Goal: Communication & Community: Answer question/provide support

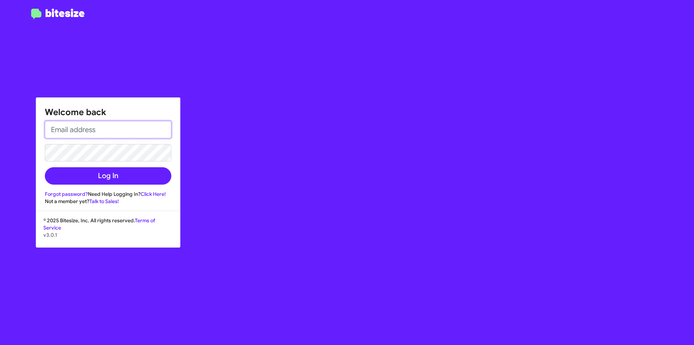
type input "[EMAIL_ADDRESS][DOMAIN_NAME]"
click at [122, 185] on div "Welcome back [EMAIL_ADDRESS][DOMAIN_NAME] Log In Forgot password? Need Help Log…" at bounding box center [108, 151] width 144 height 107
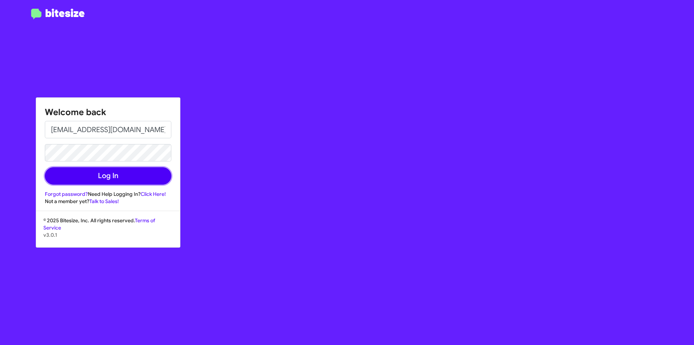
click at [120, 174] on button "Log In" at bounding box center [108, 175] width 127 height 17
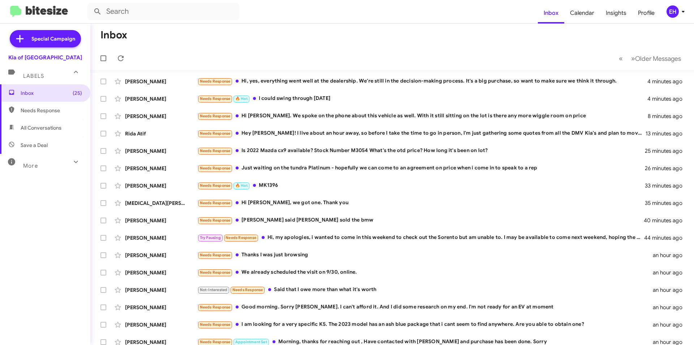
click at [47, 111] on span "Needs Response" at bounding box center [51, 110] width 61 height 7
type input "in:needs-response"
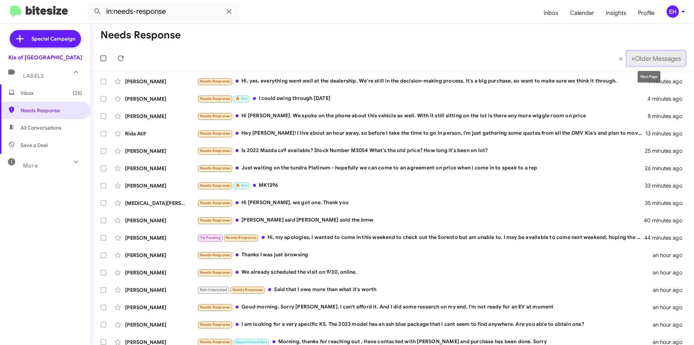
click at [662, 60] on span "Older Messages" at bounding box center [659, 59] width 46 height 8
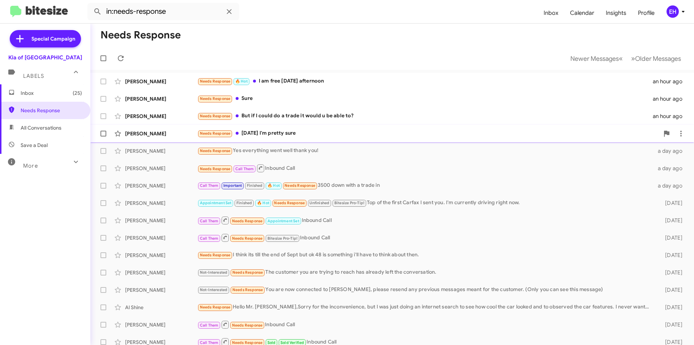
click at [259, 135] on div "Needs Response [DATE] I'm pretty sure" at bounding box center [428, 133] width 462 height 8
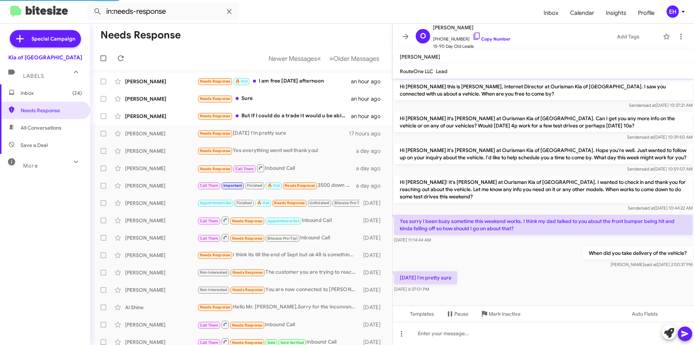
scroll to position [1, 0]
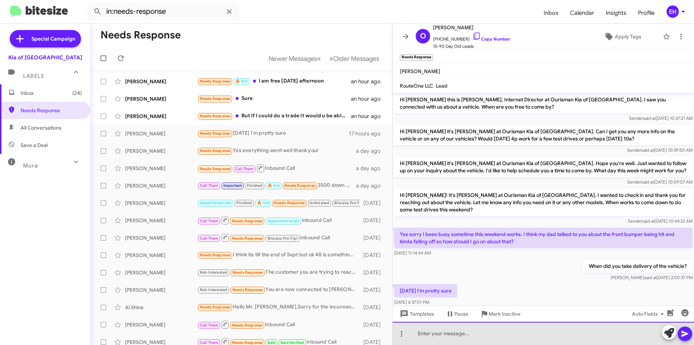
click at [463, 331] on div at bounding box center [544, 333] width 302 height 23
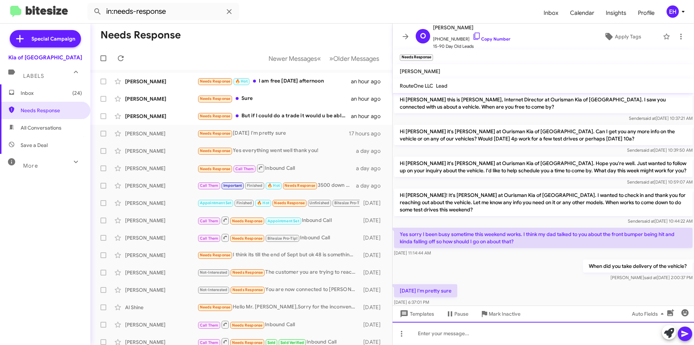
click at [468, 327] on div at bounding box center [544, 333] width 302 height 23
click at [684, 333] on icon at bounding box center [685, 333] width 9 height 9
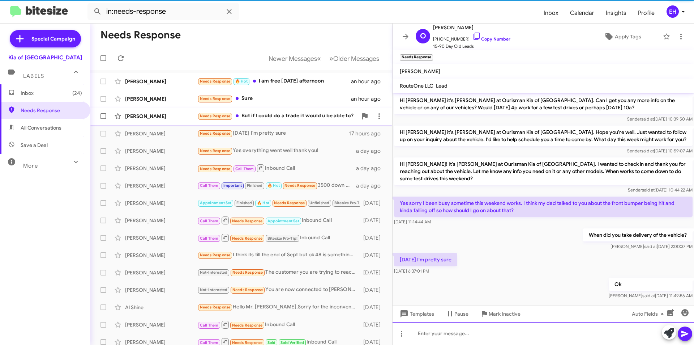
scroll to position [42, 0]
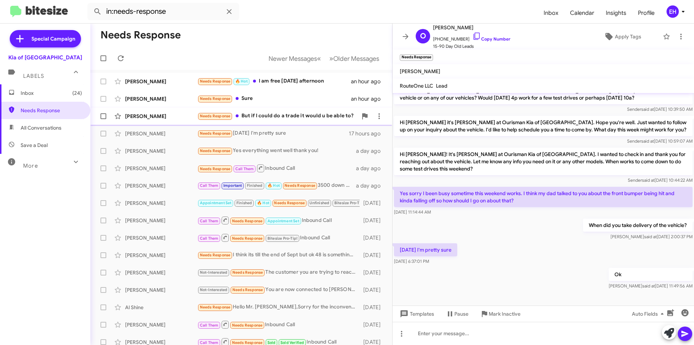
click at [315, 120] on div "Needs Response But if I could do a trade it would u be able to?" at bounding box center [277, 116] width 160 height 8
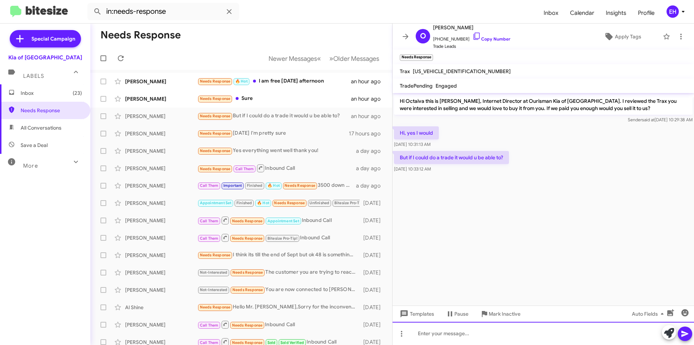
click at [429, 335] on div at bounding box center [544, 333] width 302 height 23
click at [689, 333] on icon at bounding box center [685, 333] width 9 height 9
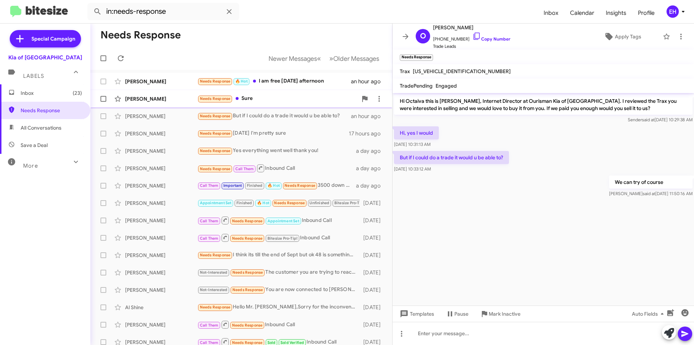
click at [257, 99] on div "Needs Response Sure" at bounding box center [277, 98] width 160 height 8
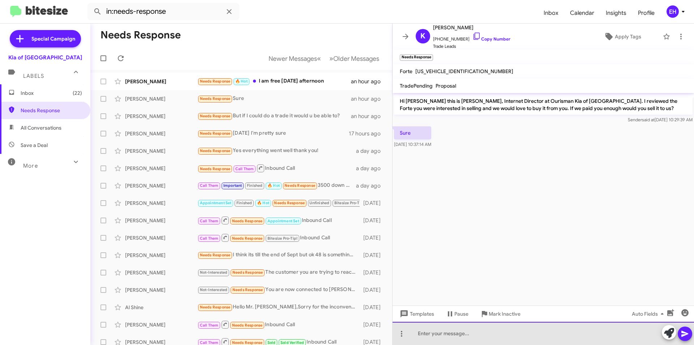
click at [488, 336] on div at bounding box center [544, 333] width 302 height 23
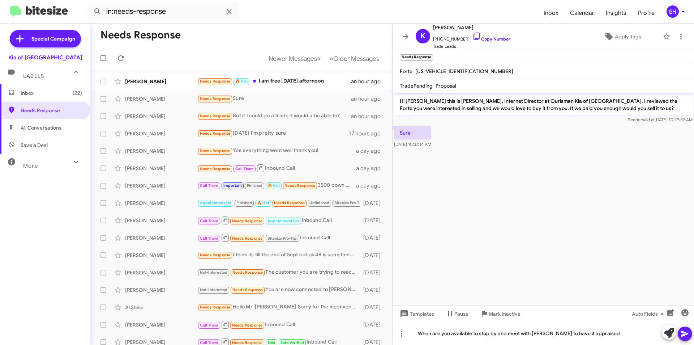
click at [683, 335] on icon at bounding box center [685, 334] width 7 height 6
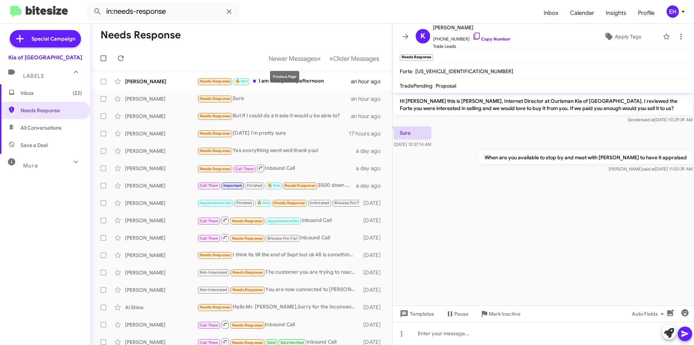
click at [275, 81] on div "Previous Page" at bounding box center [284, 77] width 29 height 12
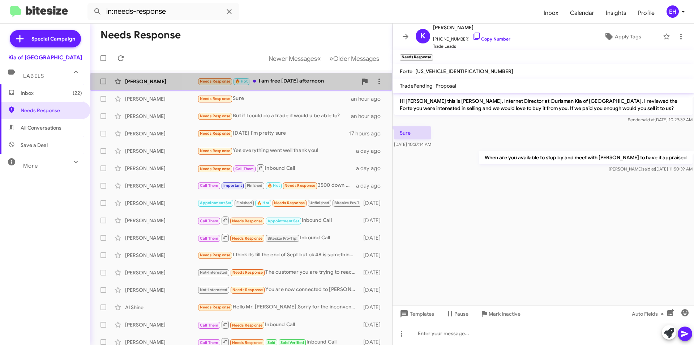
click at [315, 87] on div "[PERSON_NAME] Needs Response 🔥 Hot I am free [DATE] afternoon an hour ago" at bounding box center [241, 81] width 290 height 14
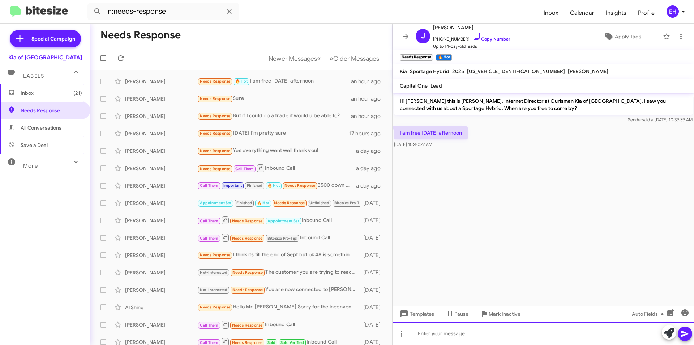
click at [476, 329] on div at bounding box center [544, 333] width 302 height 23
click at [474, 37] on link "Copy Number" at bounding box center [492, 38] width 38 height 5
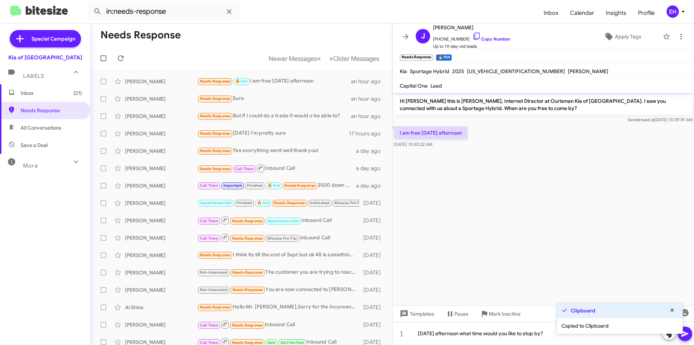
click at [687, 340] on span at bounding box center [685, 333] width 9 height 14
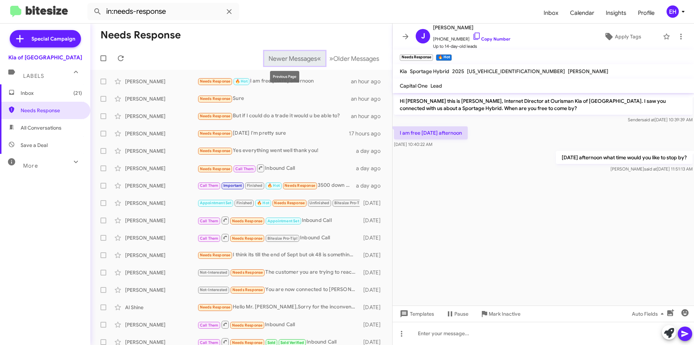
click at [289, 63] on button "Newer Messages « Previous" at bounding box center [294, 58] width 61 height 15
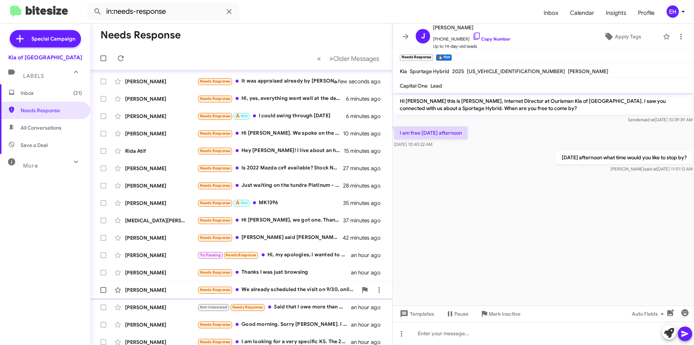
scroll to position [75, 0]
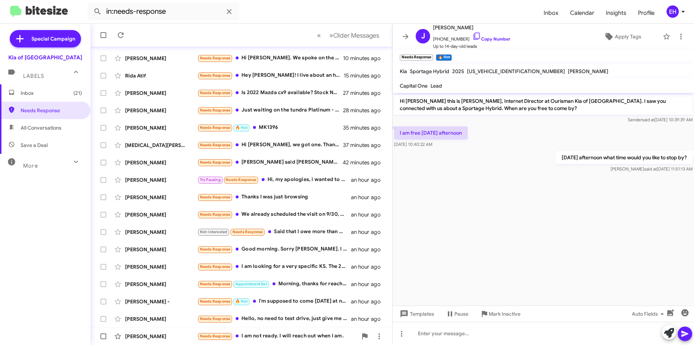
click at [316, 336] on div "Needs Response I am not ready. I will reach out when I am." at bounding box center [277, 336] width 160 height 8
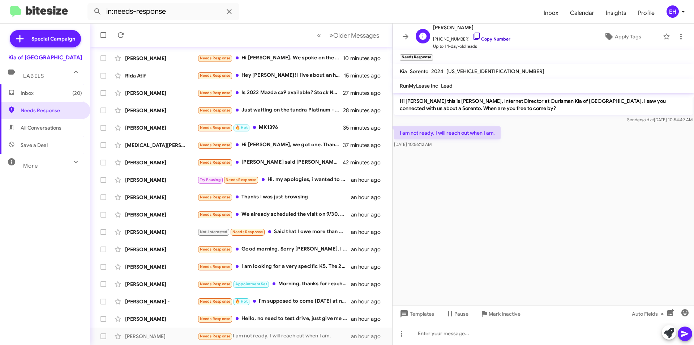
click at [494, 40] on link "Copy Number" at bounding box center [492, 38] width 38 height 5
click at [449, 330] on div at bounding box center [544, 333] width 302 height 23
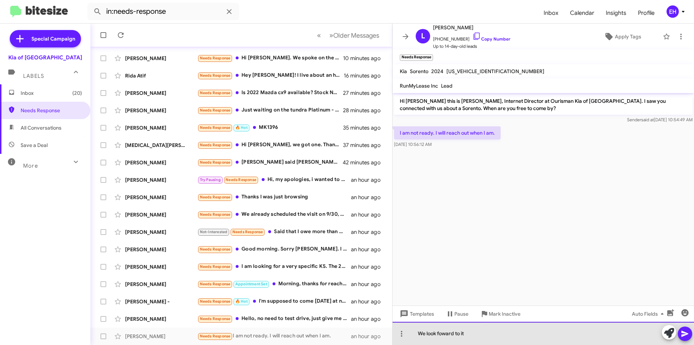
click at [693, 328] on div "We look foward to it" at bounding box center [544, 333] width 302 height 23
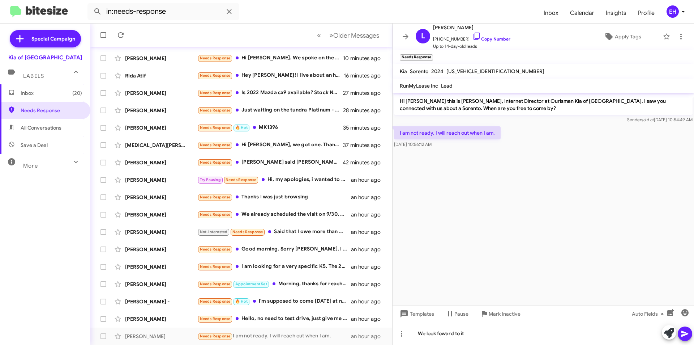
click at [687, 334] on icon at bounding box center [685, 334] width 7 height 6
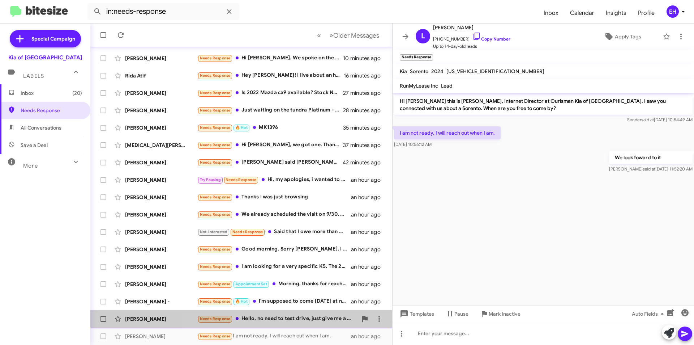
click at [302, 316] on div "Needs Response Hello, no need to test drive, just give me a quote directly." at bounding box center [277, 318] width 160 height 8
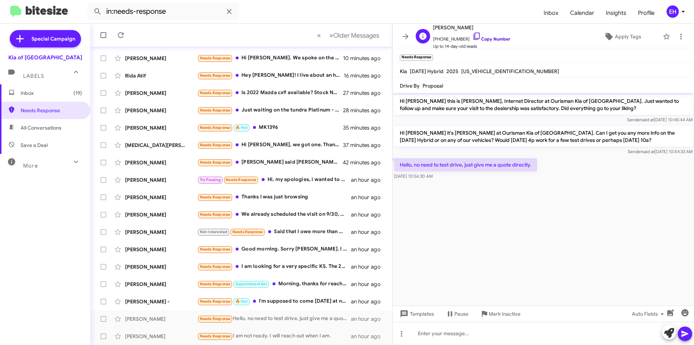
click at [494, 40] on link "Copy Number" at bounding box center [492, 38] width 38 height 5
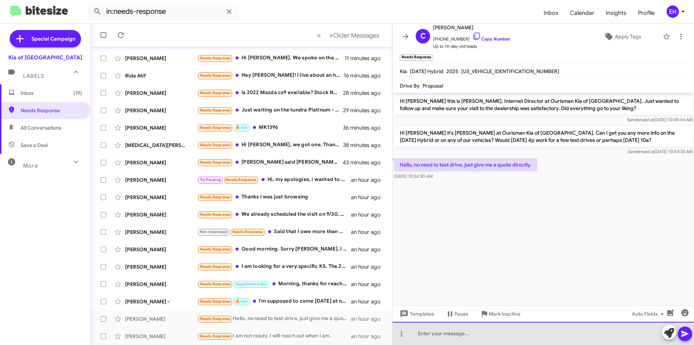
click at [480, 327] on div at bounding box center [544, 333] width 302 height 23
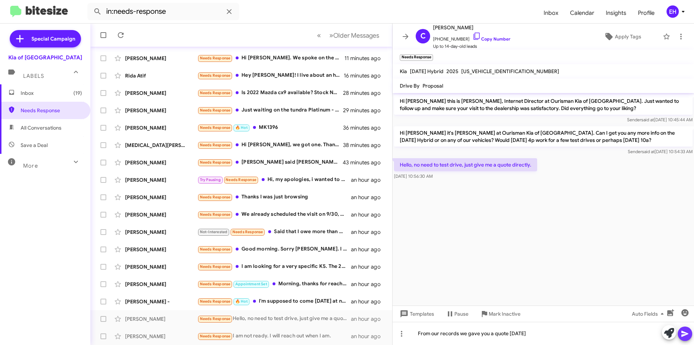
click at [687, 331] on icon at bounding box center [685, 333] width 9 height 9
click at [296, 298] on div "Needs Response 🔥 Hot I'm supposed to come [DATE] at nine I spoke with [PERSON_N…" at bounding box center [277, 301] width 160 height 8
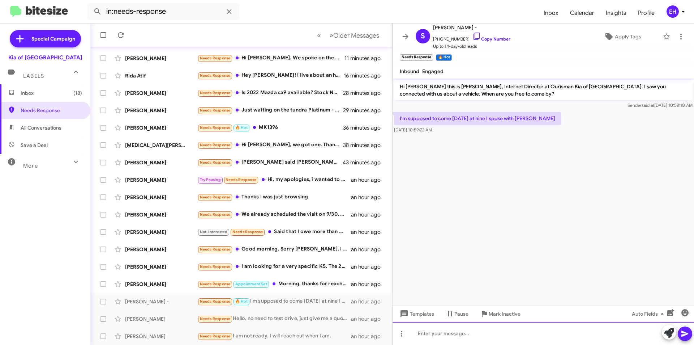
click at [517, 332] on div at bounding box center [544, 333] width 302 height 23
drag, startPoint x: 679, startPoint y: 329, endPoint x: 685, endPoint y: 334, distance: 8.0
click at [682, 331] on div at bounding box center [677, 333] width 30 height 16
click at [685, 334] on icon at bounding box center [685, 334] width 7 height 6
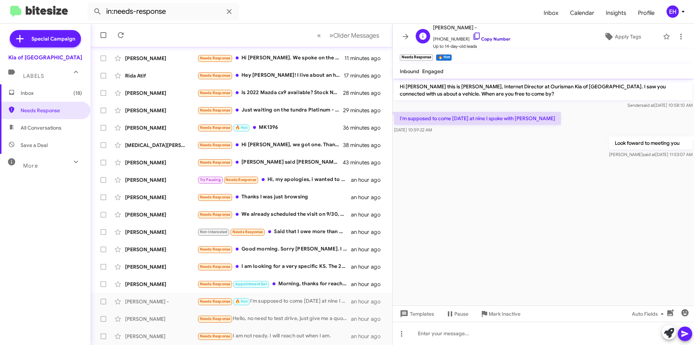
click at [496, 38] on link "Copy Number" at bounding box center [492, 38] width 38 height 5
